Goal: Task Accomplishment & Management: Complete application form

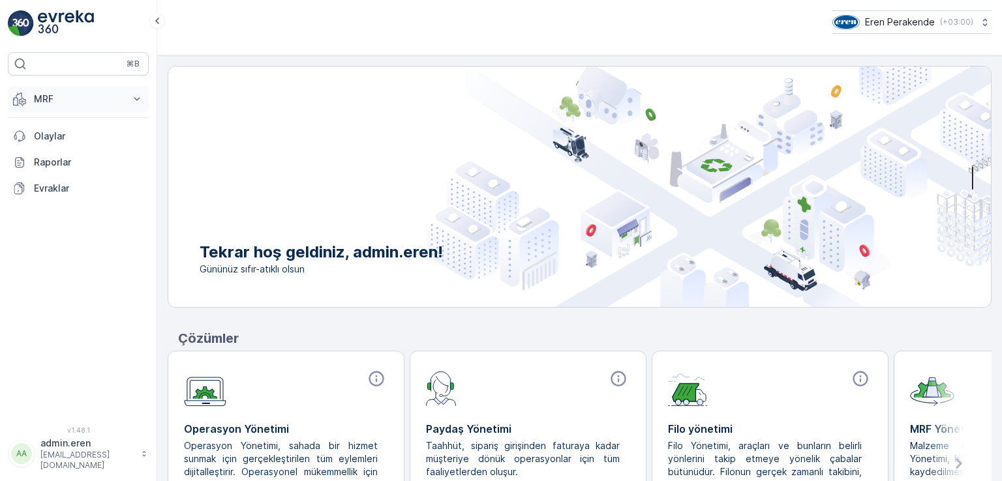
click at [138, 101] on icon at bounding box center [136, 99] width 13 height 13
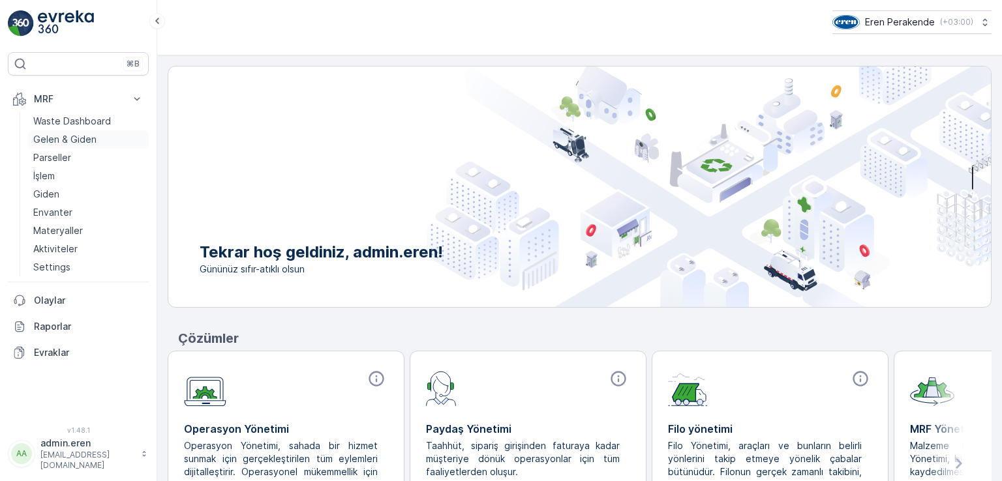
click at [89, 134] on p "Gelen & Giden" at bounding box center [64, 139] width 63 height 13
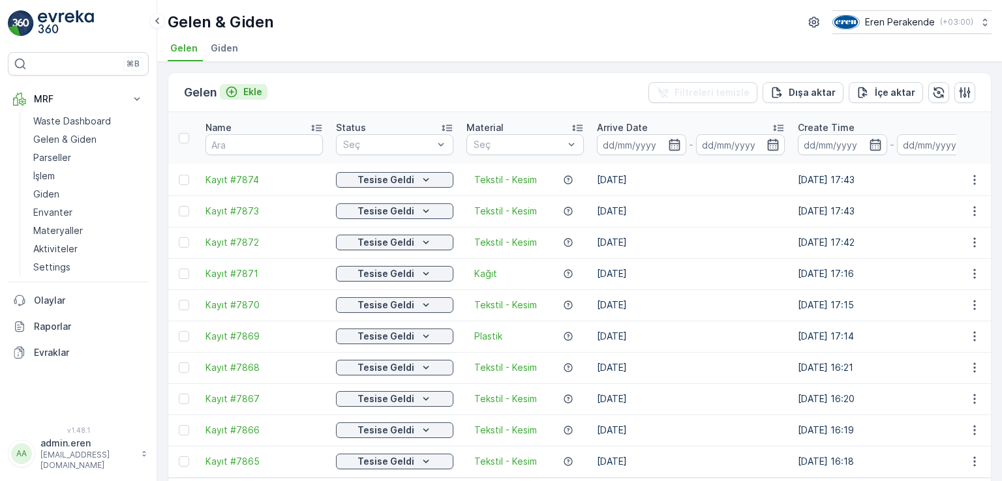
drag, startPoint x: 261, startPoint y: 81, endPoint x: 263, endPoint y: 87, distance: 6.8
click at [263, 87] on div "[PERSON_NAME] Filtreleri temizle [PERSON_NAME] İçe [PERSON_NAME]" at bounding box center [579, 92] width 823 height 39
click at [262, 87] on p "Ekle" at bounding box center [252, 91] width 19 height 13
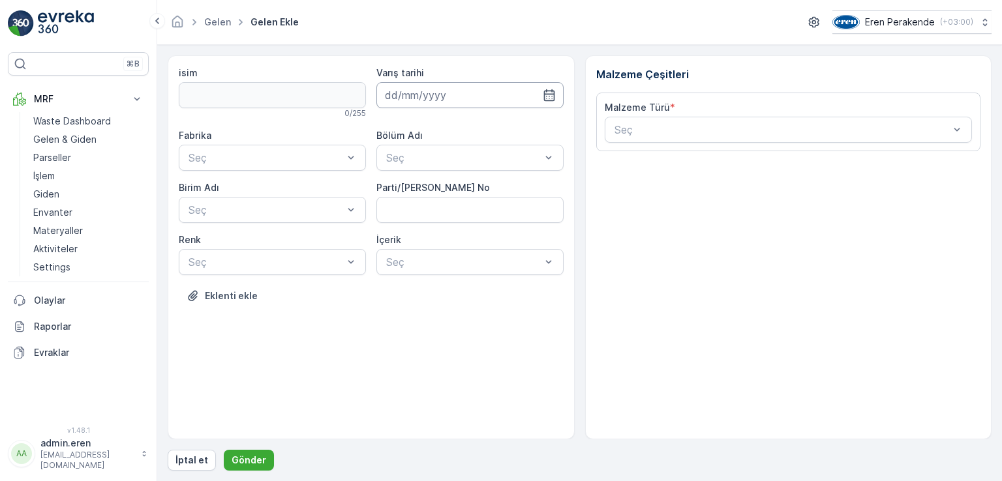
click at [423, 89] on input at bounding box center [469, 95] width 187 height 26
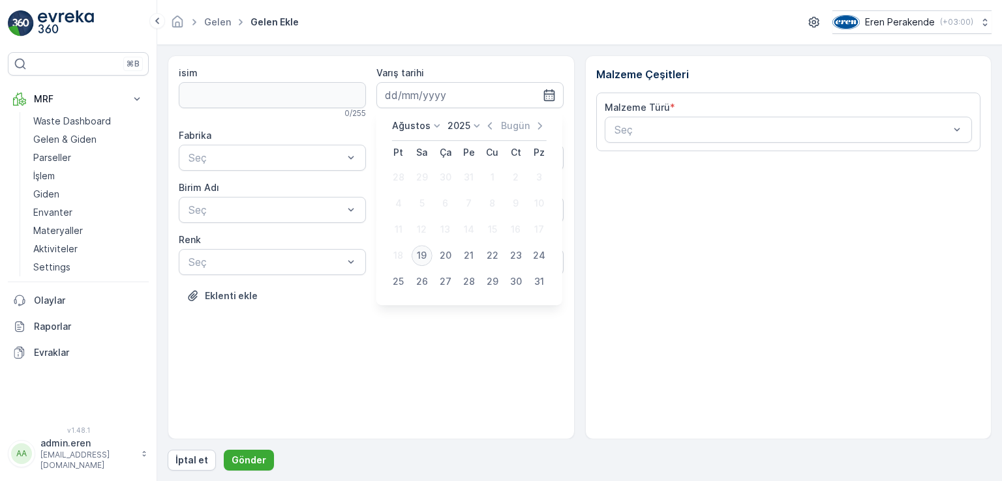
click at [412, 252] on div "19" at bounding box center [422, 255] width 21 height 21
type input "[DATE]"
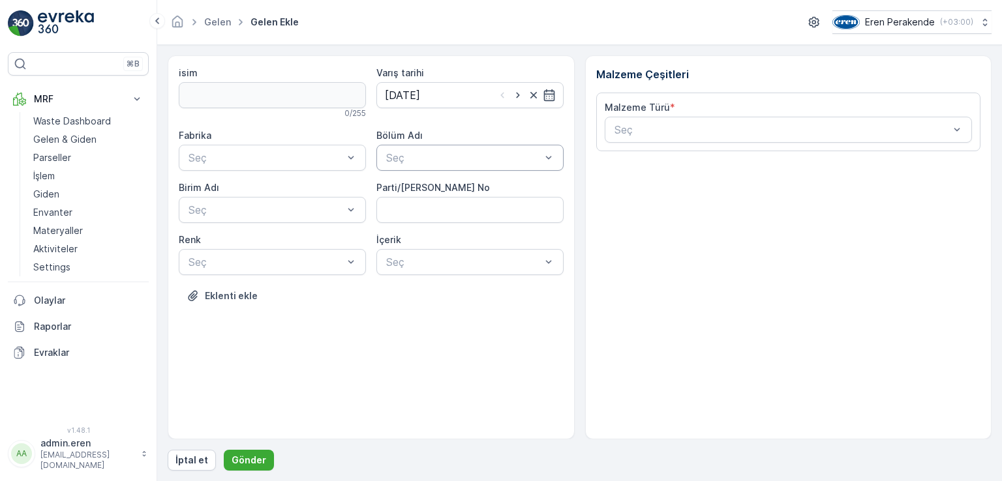
click at [425, 160] on div at bounding box center [463, 158] width 157 height 12
click at [414, 192] on span "Devanlay" at bounding box center [406, 189] width 45 height 12
click at [316, 157] on div at bounding box center [265, 158] width 157 height 12
click at [279, 196] on div "Çorlu" at bounding box center [272, 189] width 187 height 22
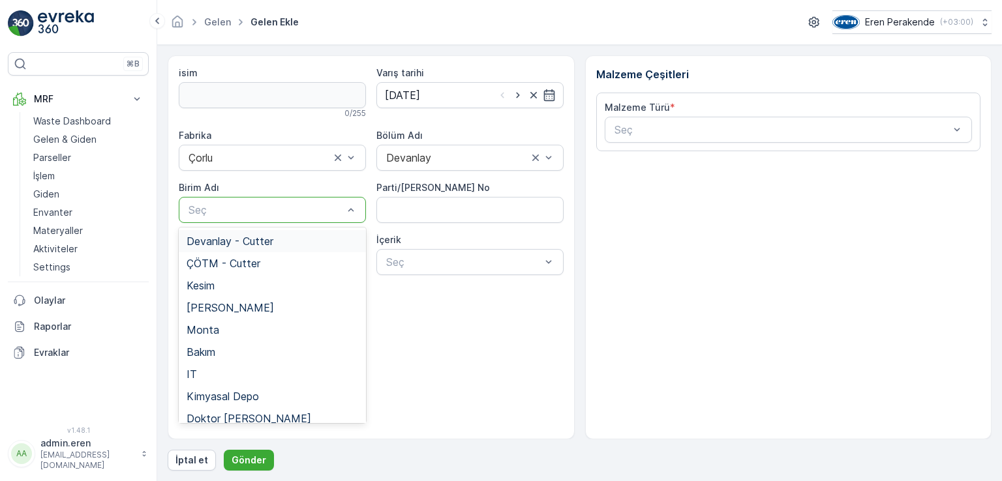
click at [260, 242] on span "Devanlay - Cutter" at bounding box center [230, 242] width 87 height 12
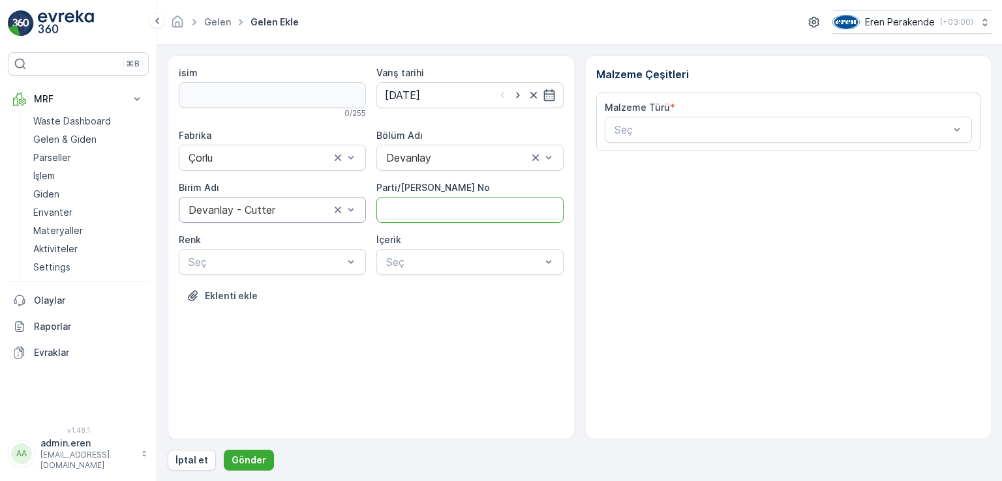
click at [513, 221] on No "Parti/[PERSON_NAME] No" at bounding box center [469, 210] width 187 height 26
type No "1272275"
click at [328, 266] on div at bounding box center [265, 262] width 157 height 12
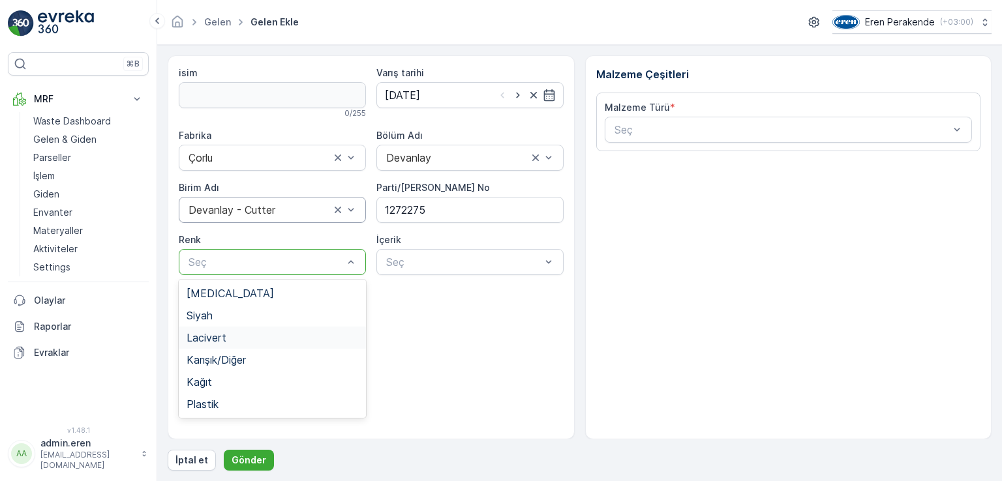
click at [211, 343] on span "Lacivert" at bounding box center [207, 338] width 40 height 12
click at [358, 262] on div "Lacivert" at bounding box center [272, 262] width 187 height 26
click at [229, 363] on span "Karışık/Diğer" at bounding box center [216, 360] width 59 height 12
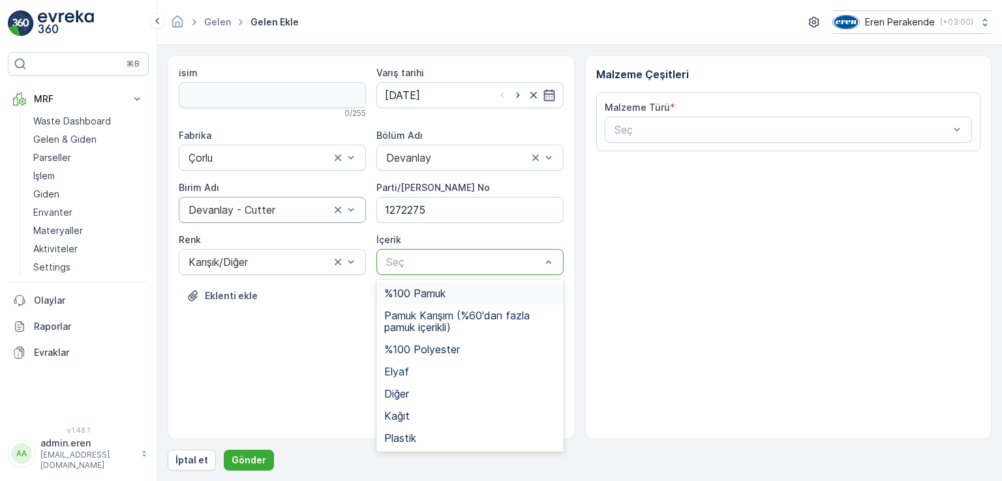
click at [480, 266] on div at bounding box center [463, 262] width 157 height 12
click at [461, 322] on span "Pamuk Karışım (%60'dan fazla pamuk içerikli)" at bounding box center [470, 321] width 172 height 23
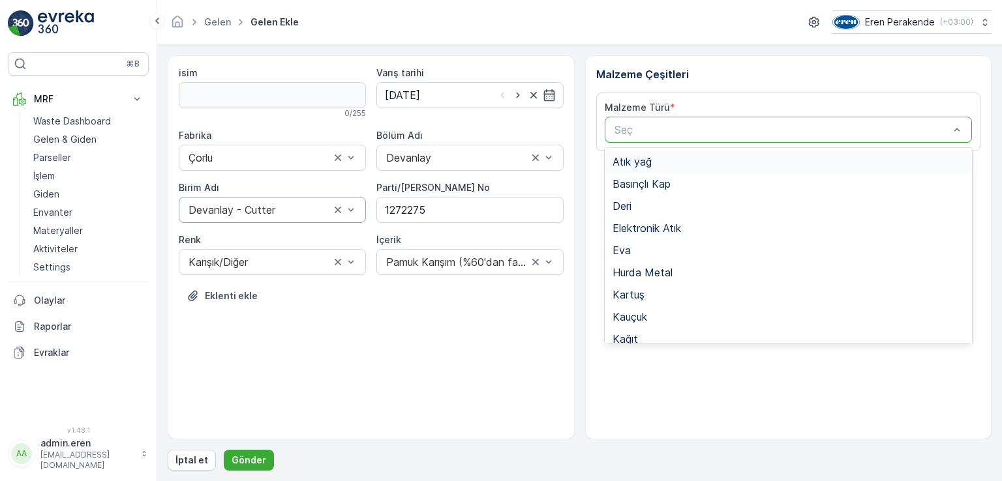
click at [705, 138] on div "Seç" at bounding box center [789, 130] width 368 height 26
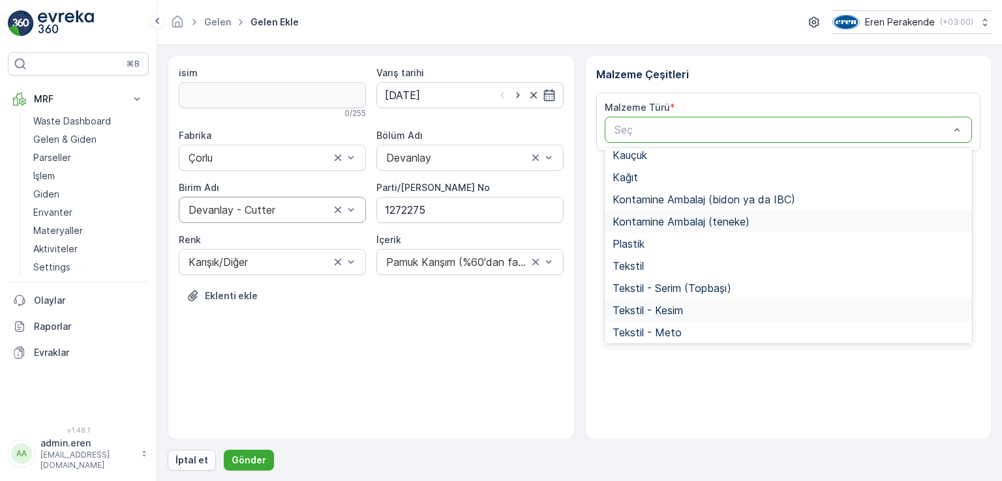
scroll to position [253, 0]
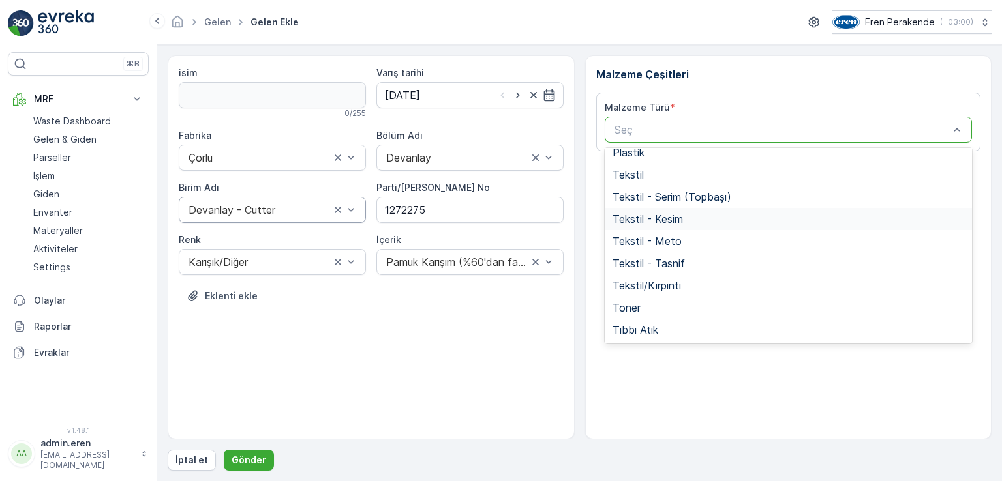
click at [669, 217] on span "Tekstil - Kesim" at bounding box center [648, 219] width 70 height 12
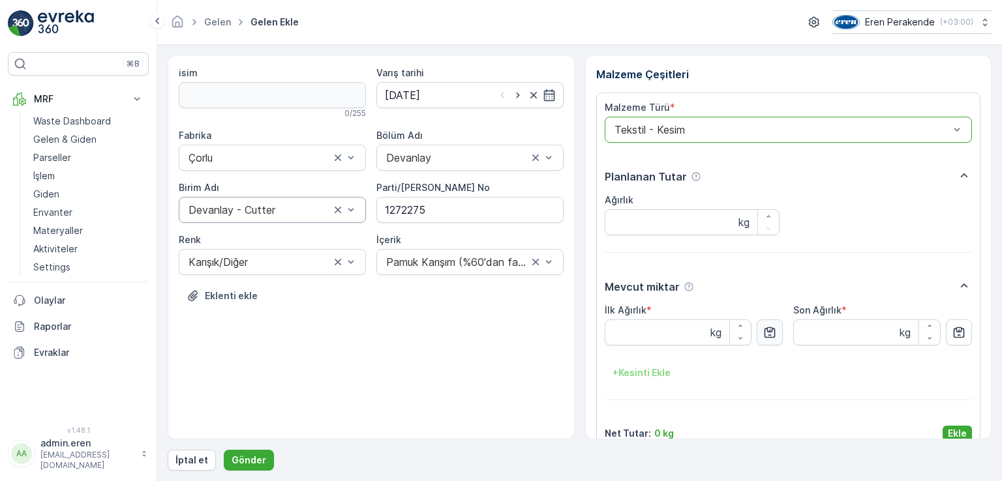
click at [763, 329] on icon "button" at bounding box center [769, 332] width 13 height 13
type Ağırlık "7.77"
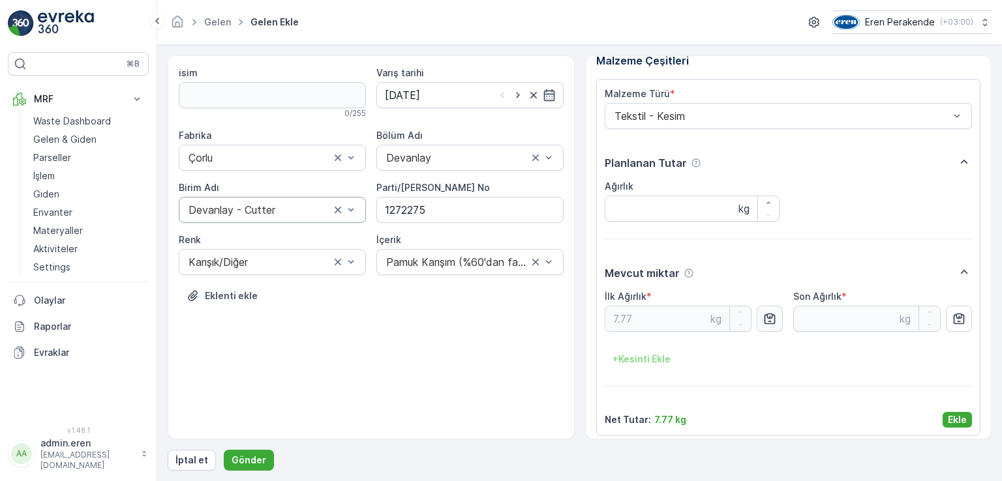
scroll to position [21, 0]
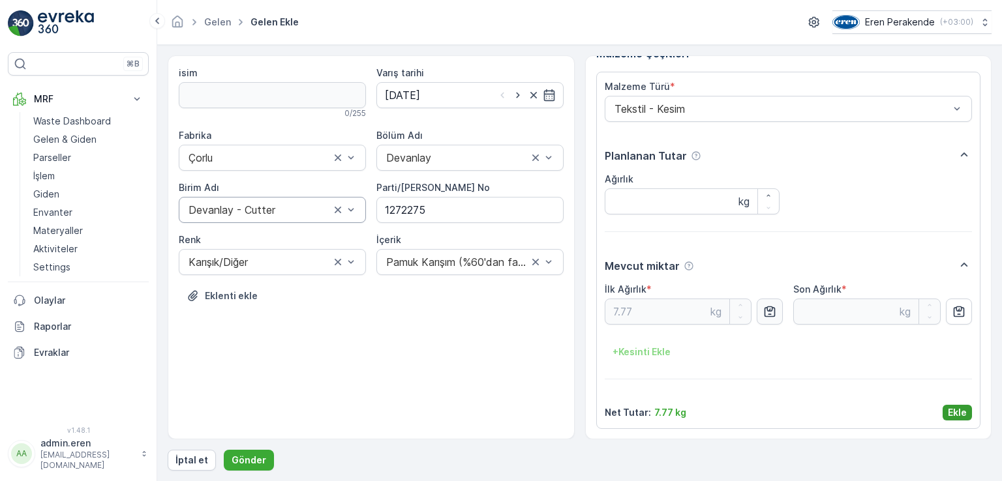
click at [944, 412] on button "Ekle" at bounding box center [957, 413] width 29 height 16
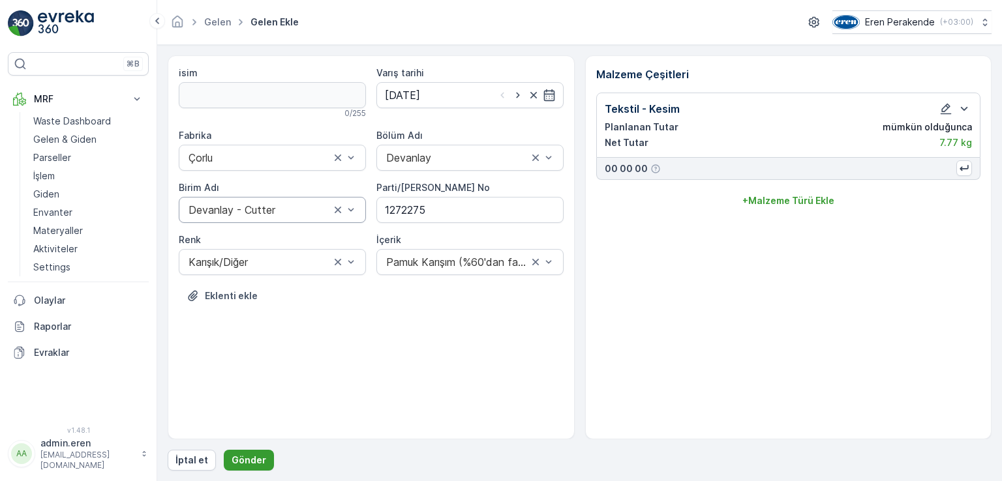
click at [251, 454] on p "Gönder" at bounding box center [249, 460] width 35 height 13
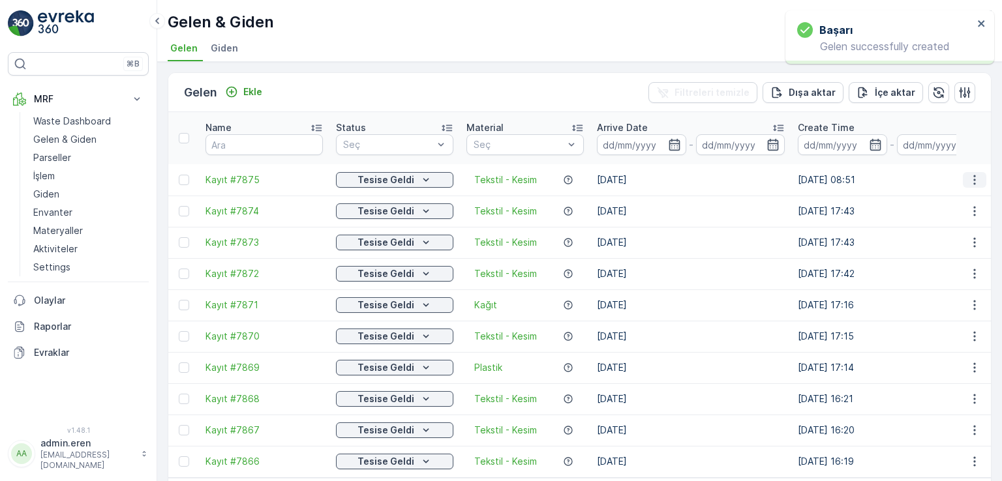
click at [963, 172] on button "button" at bounding box center [974, 180] width 23 height 16
click at [933, 241] on span "QR'ı yazdır" at bounding box center [915, 240] width 46 height 13
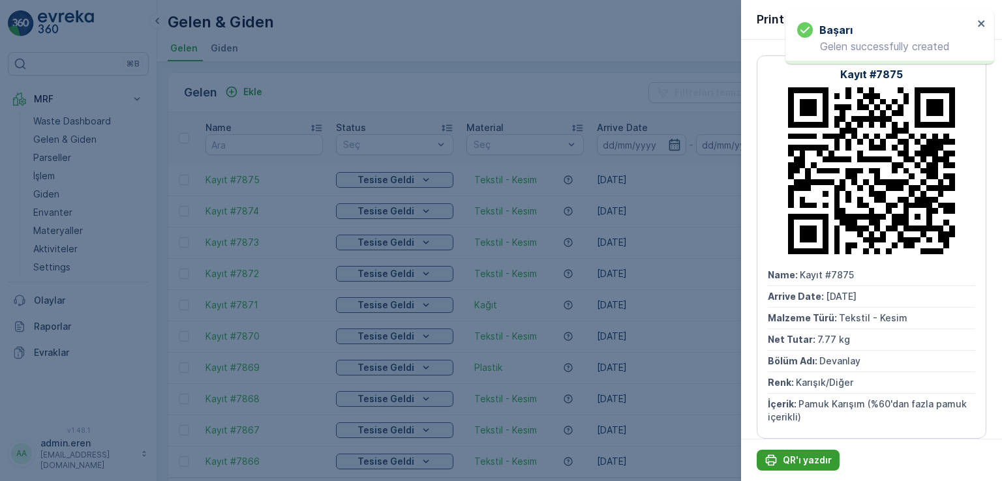
click at [801, 459] on p "QR'ı yazdır" at bounding box center [807, 460] width 49 height 13
